Goal: Task Accomplishment & Management: Manage account settings

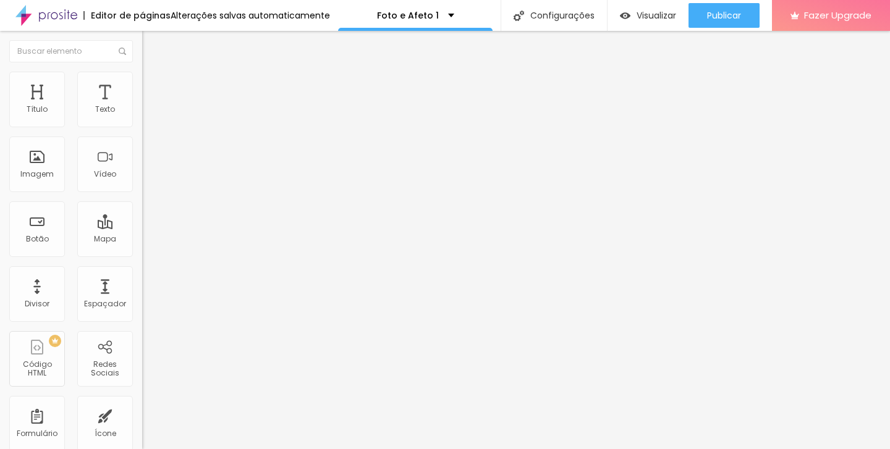
click at [151, 49] on img "button" at bounding box center [156, 45] width 10 height 10
click at [151, 43] on img "button" at bounding box center [156, 45] width 10 height 10
click at [655, 12] on span "Visualizar" at bounding box center [656, 16] width 40 height 10
click at [439, 13] on div "Foto e Afeto 1" at bounding box center [415, 15] width 77 height 9
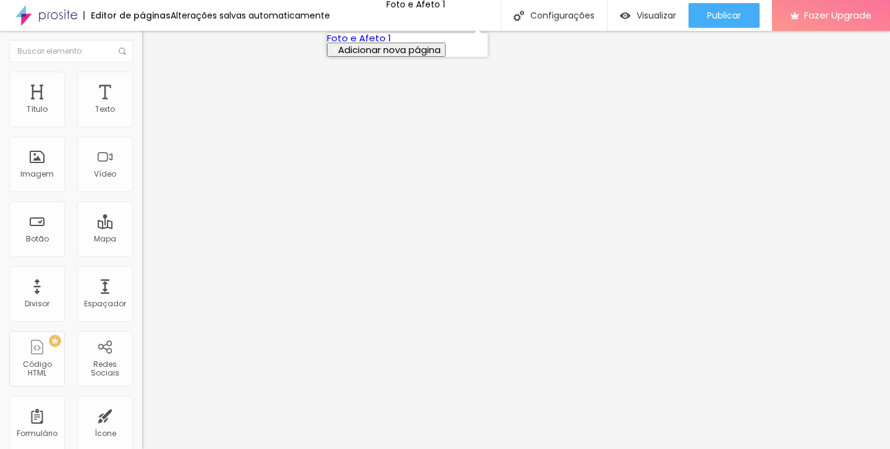
click at [391, 44] on link "Foto e Afeto 1" at bounding box center [359, 38] width 64 height 13
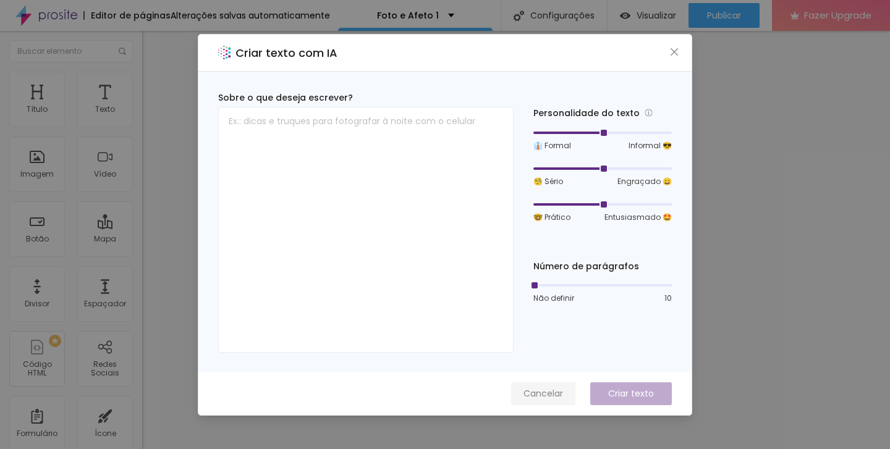
click at [530, 398] on span "Cancelar" at bounding box center [543, 393] width 40 height 13
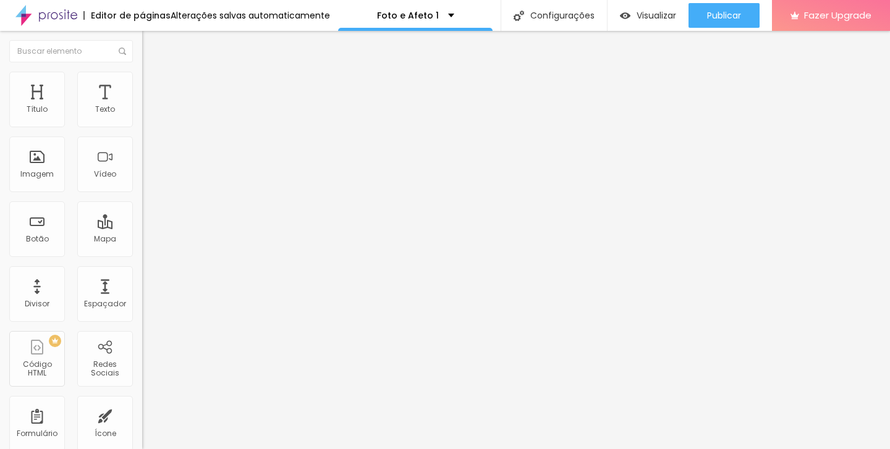
click at [142, 76] on img at bounding box center [147, 77] width 11 height 11
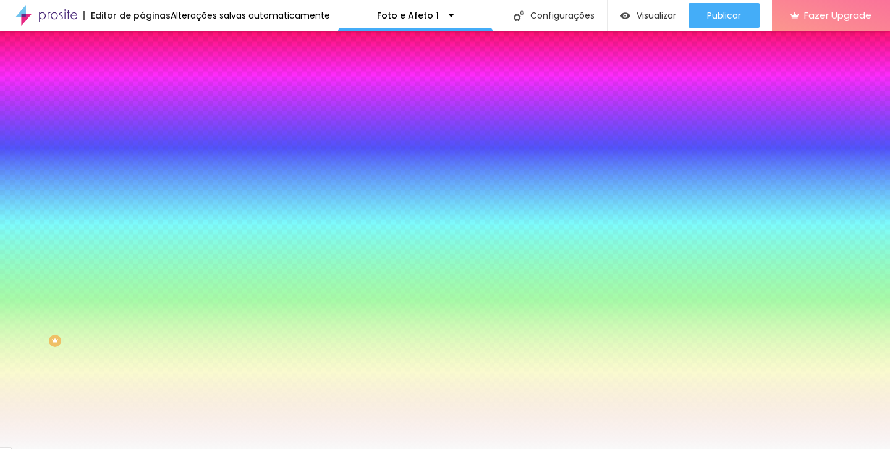
click at [142, 118] on div at bounding box center [213, 118] width 142 height 0
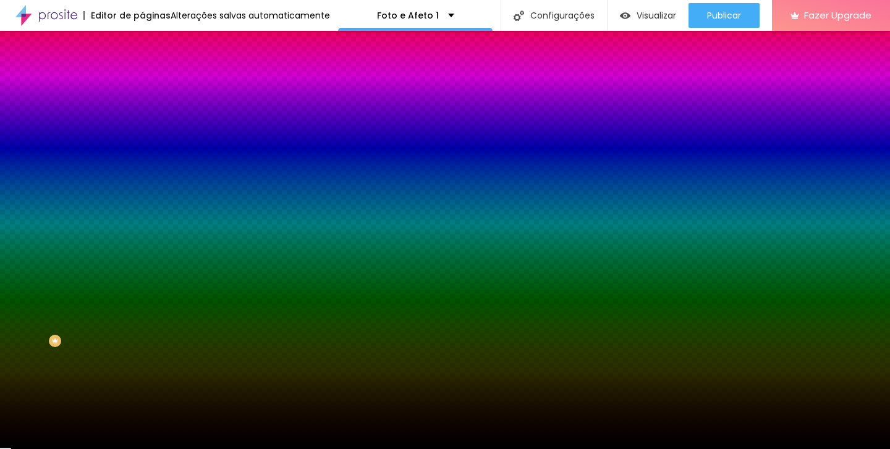
type input "#000000"
drag, startPoint x: 64, startPoint y: 173, endPoint x: 0, endPoint y: 307, distance: 148.4
click at [142, 307] on div "Editar Coluna Conteúdo Estilo Avançado Cor de fundo Voltar ao padrão #000000 0 …" at bounding box center [213, 240] width 142 height 418
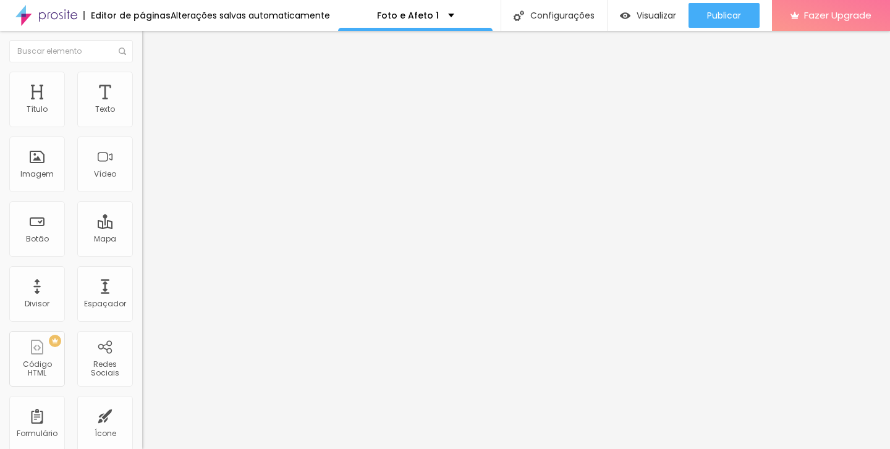
click at [142, 78] on img at bounding box center [147, 77] width 11 height 11
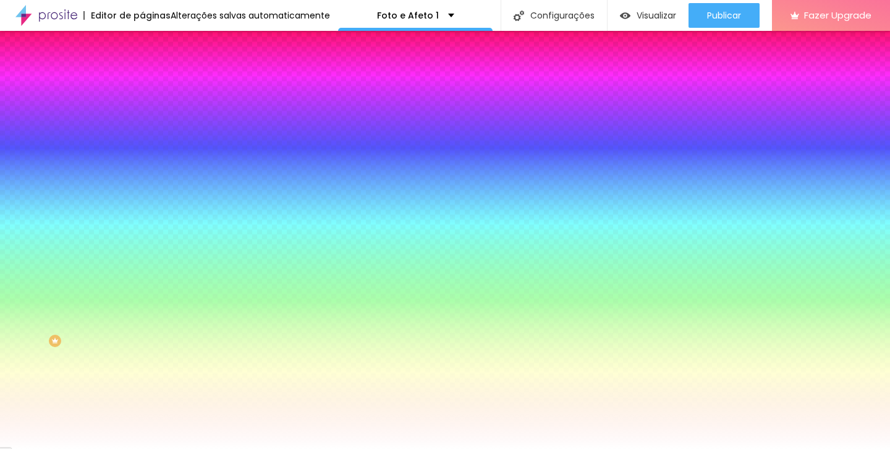
click at [153, 73] on span "Conteúdo" at bounding box center [172, 67] width 38 height 11
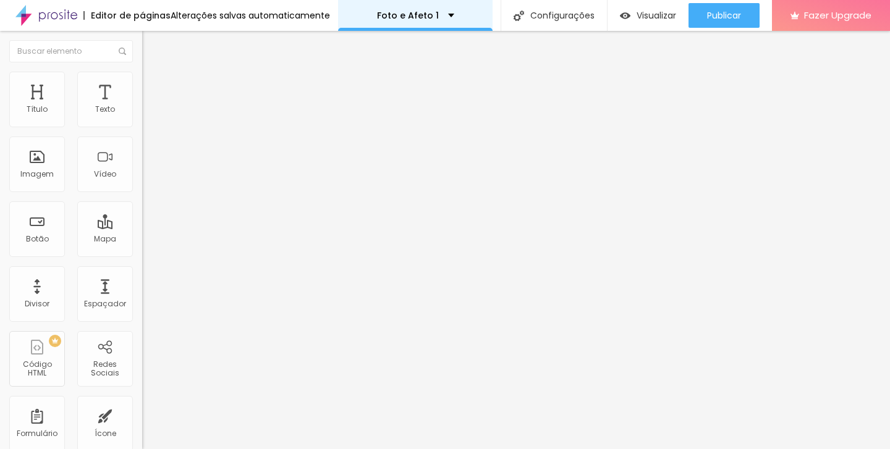
click at [338, 15] on div "Foto e Afeto 1" at bounding box center [415, 15] width 154 height 31
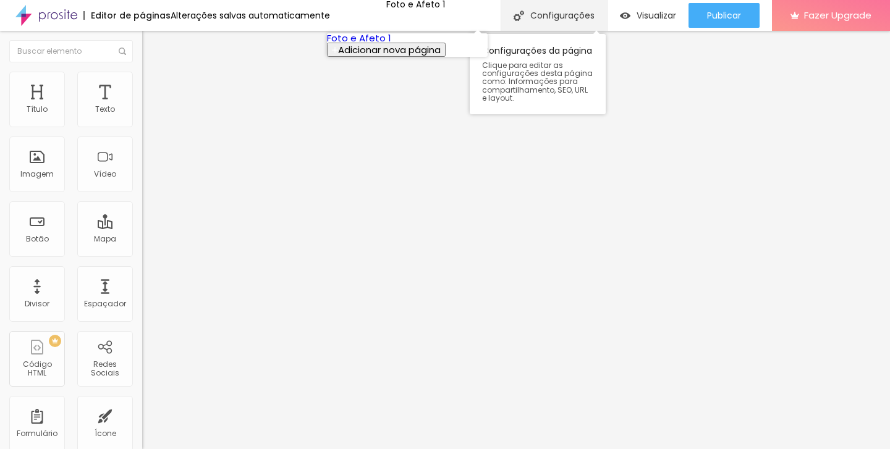
click at [532, 21] on div "Configurações" at bounding box center [553, 15] width 106 height 31
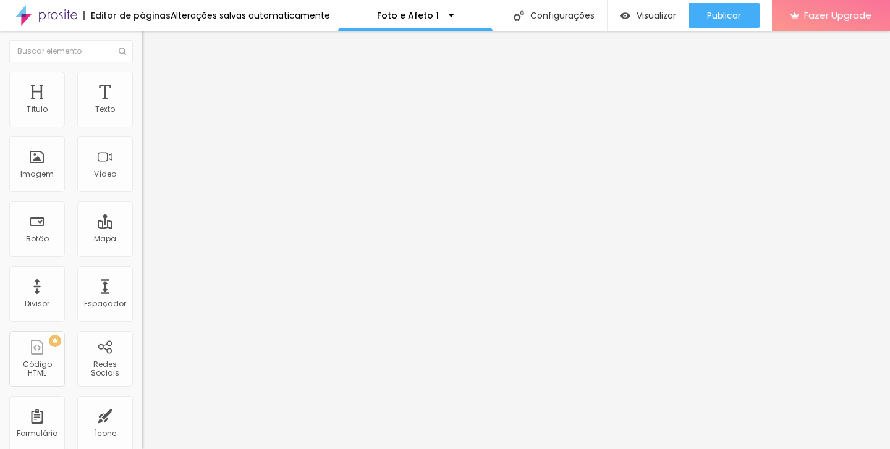
drag, startPoint x: 420, startPoint y: 178, endPoint x: 334, endPoint y: 177, distance: 85.9
type input "/casalfotoeafeto"
